Goal: Register for event/course

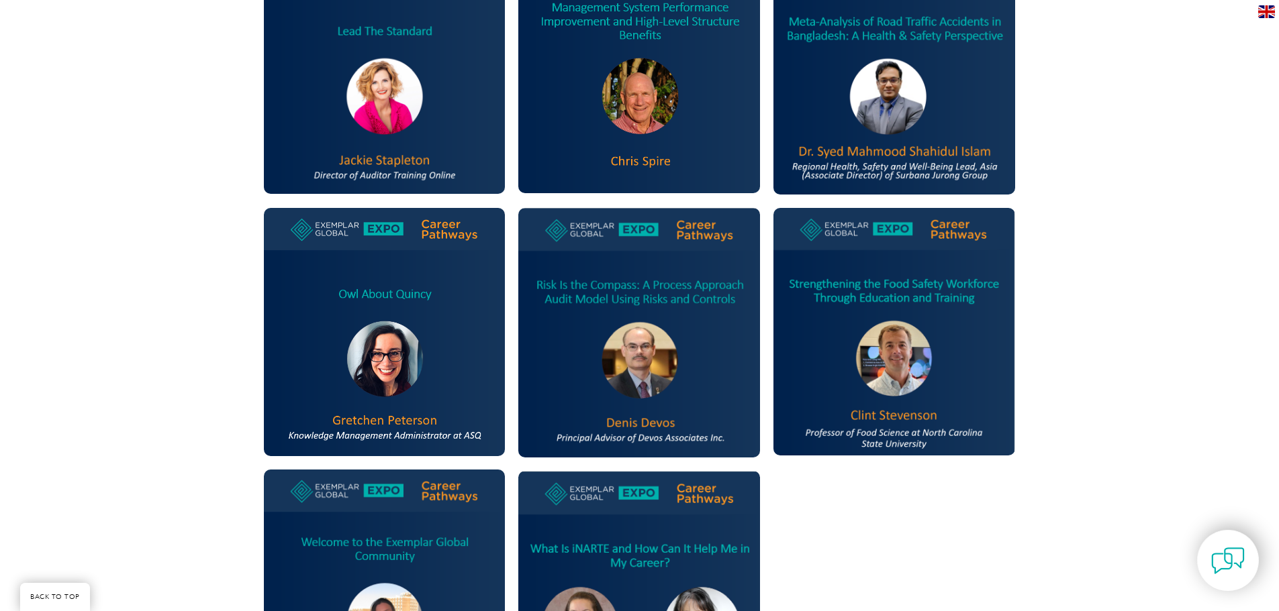
scroll to position [1477, 0]
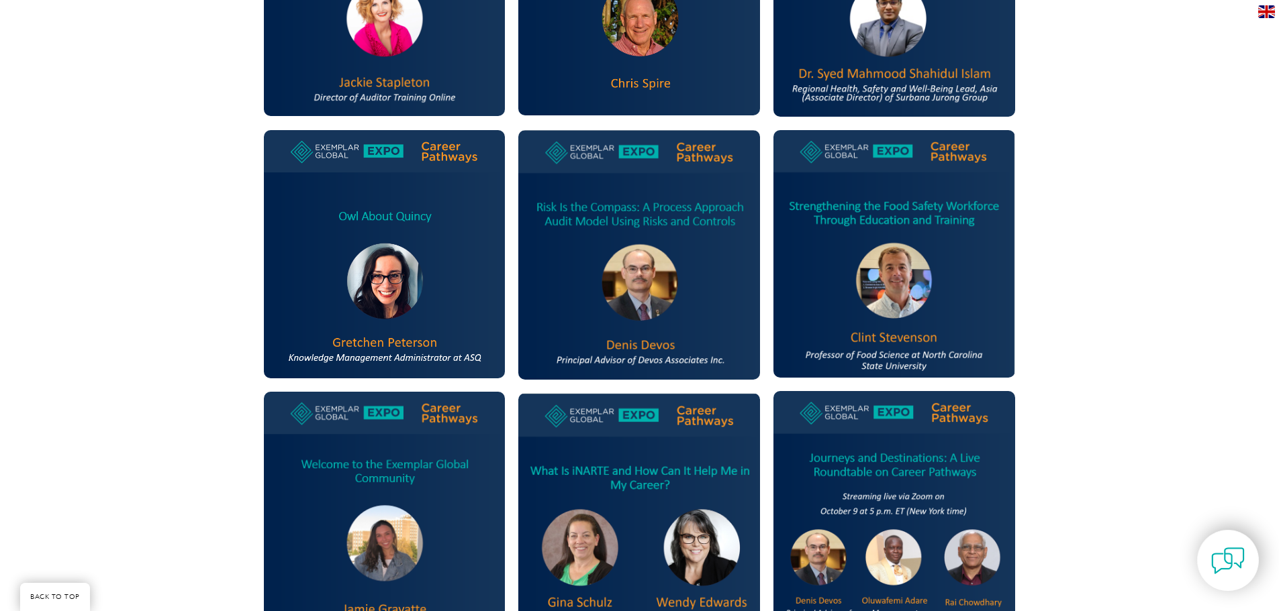
click at [387, 291] on img at bounding box center [385, 254] width 242 height 248
click at [418, 146] on img at bounding box center [385, 254] width 242 height 248
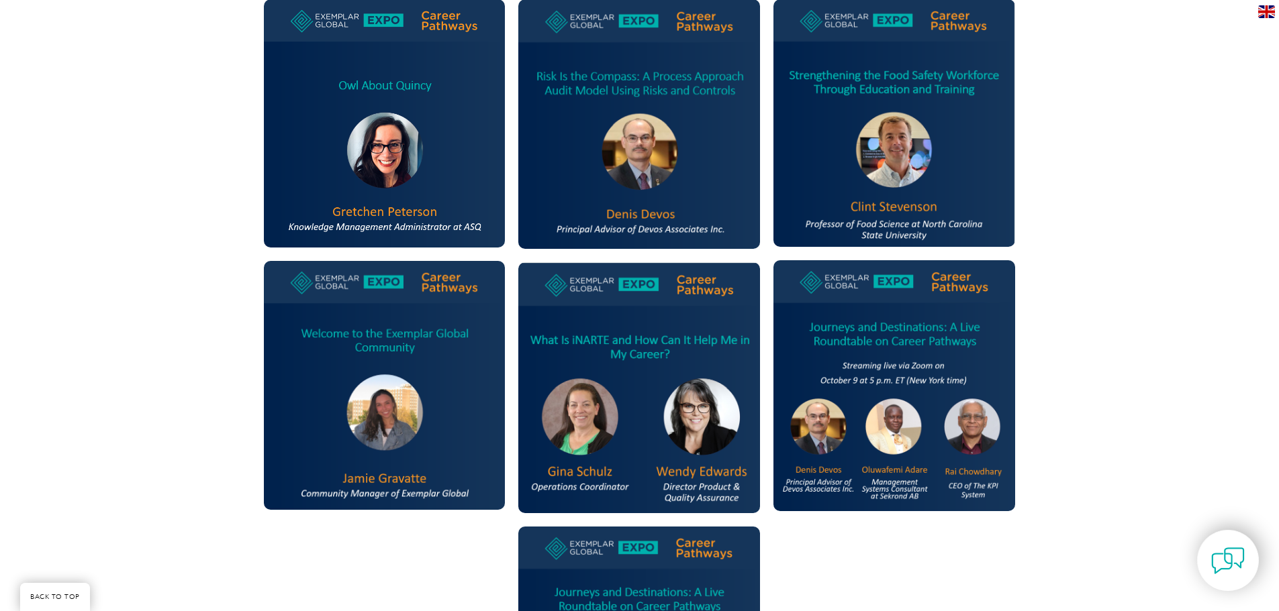
scroll to position [1611, 0]
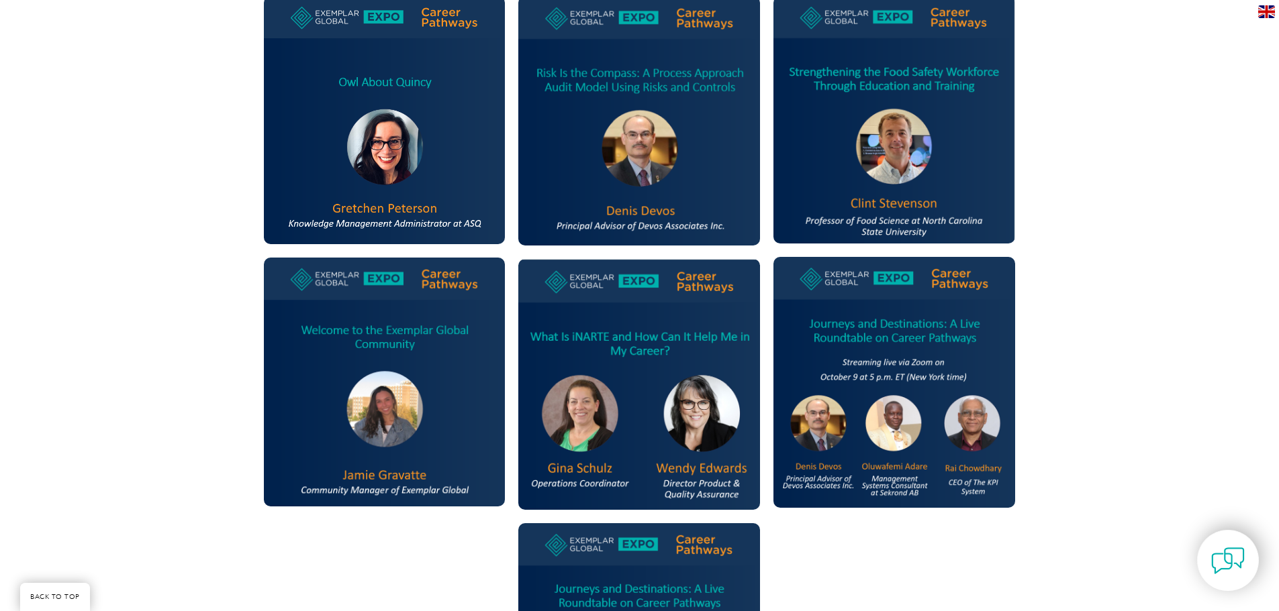
click at [370, 177] on img at bounding box center [385, 120] width 242 height 248
click at [426, 144] on img at bounding box center [385, 120] width 242 height 248
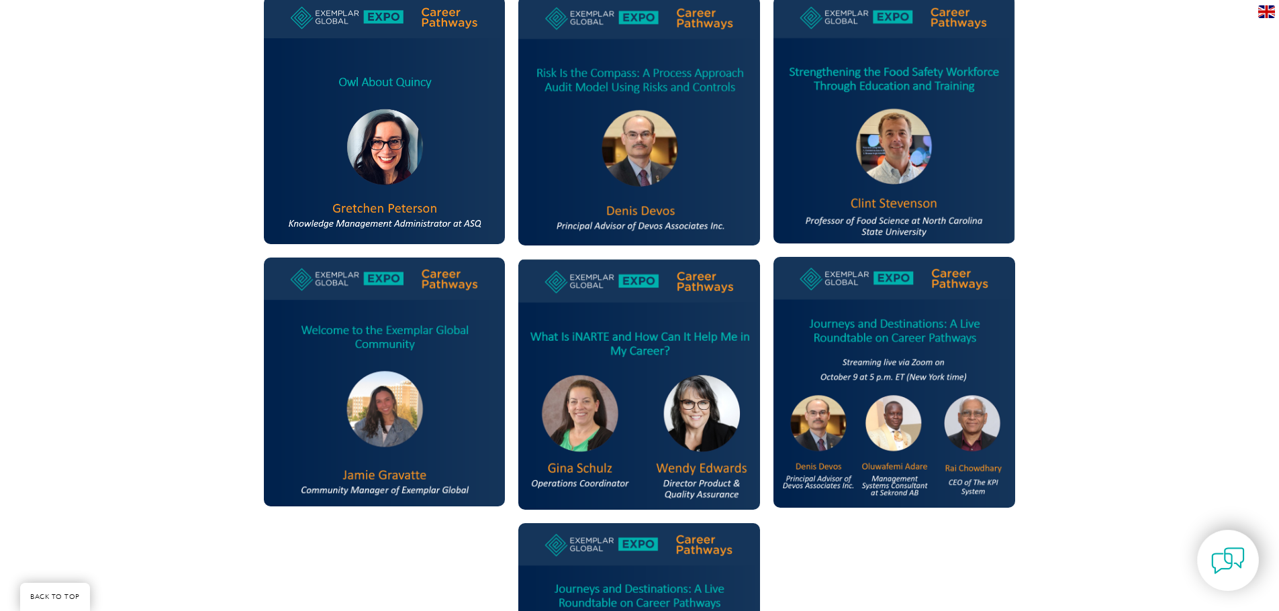
click at [404, 221] on img at bounding box center [385, 120] width 242 height 248
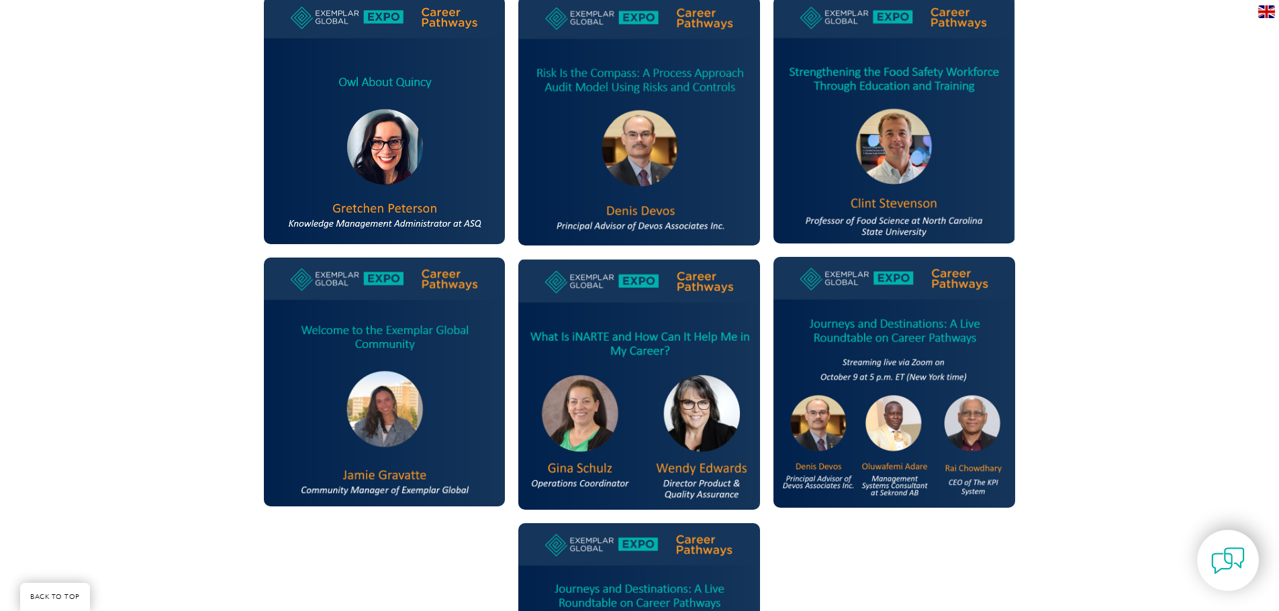
click at [404, 221] on img at bounding box center [385, 120] width 242 height 248
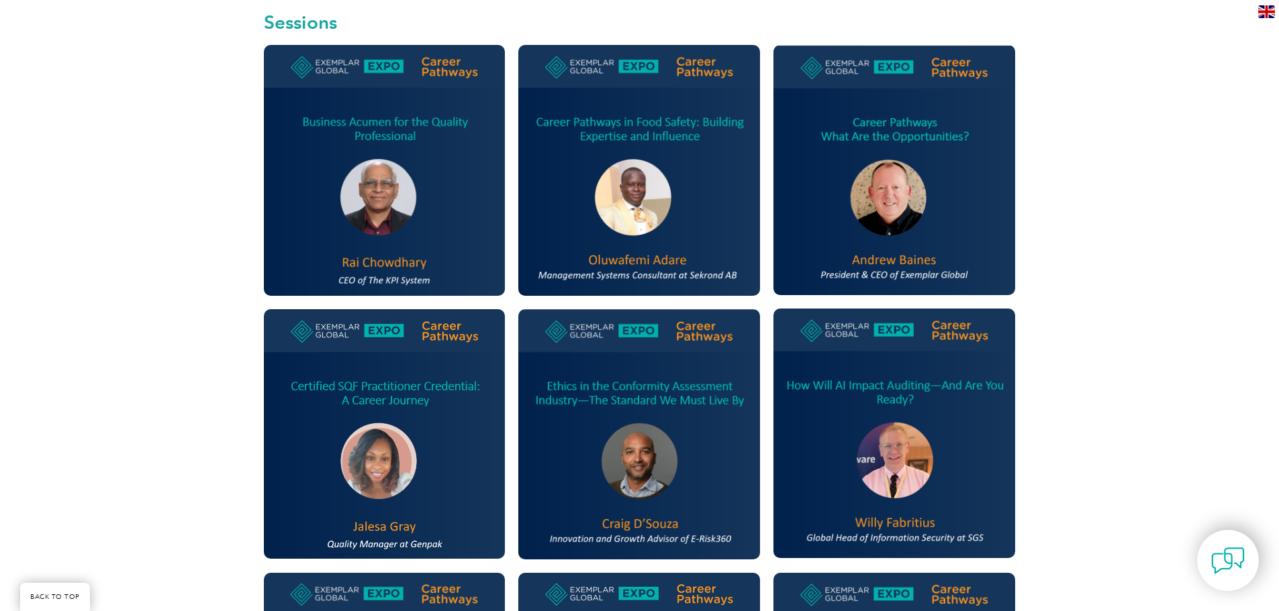
scroll to position [403, 0]
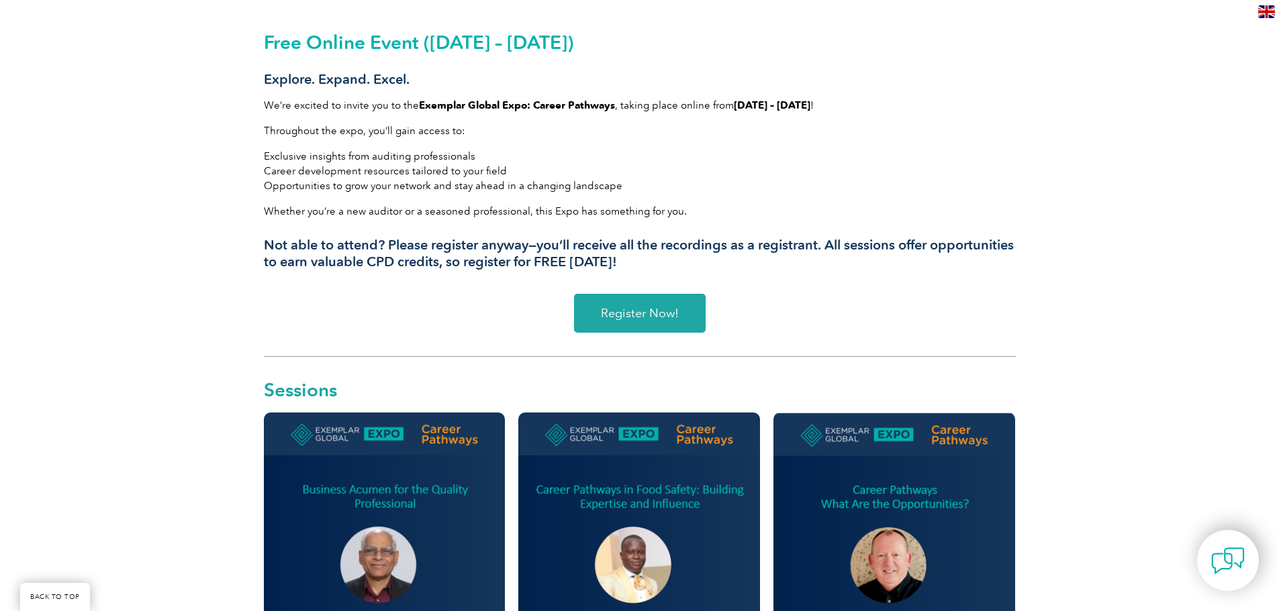
click at [648, 302] on link "Register Now!" at bounding box center [640, 313] width 132 height 39
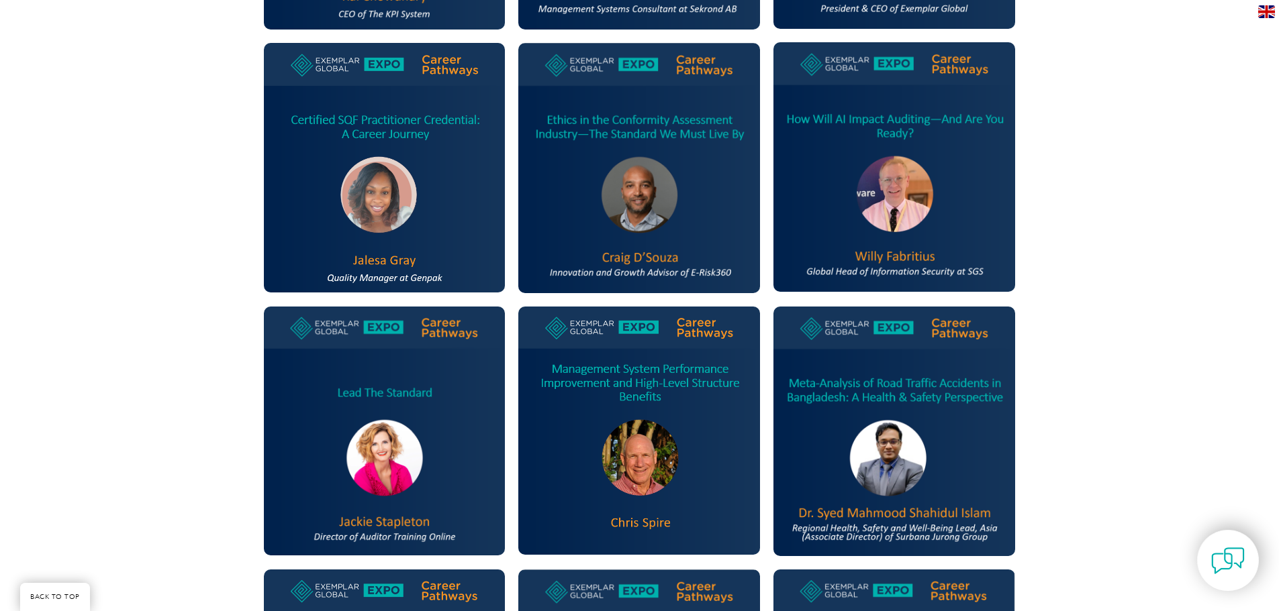
scroll to position [1074, 0]
